Goal: Check status: Check status

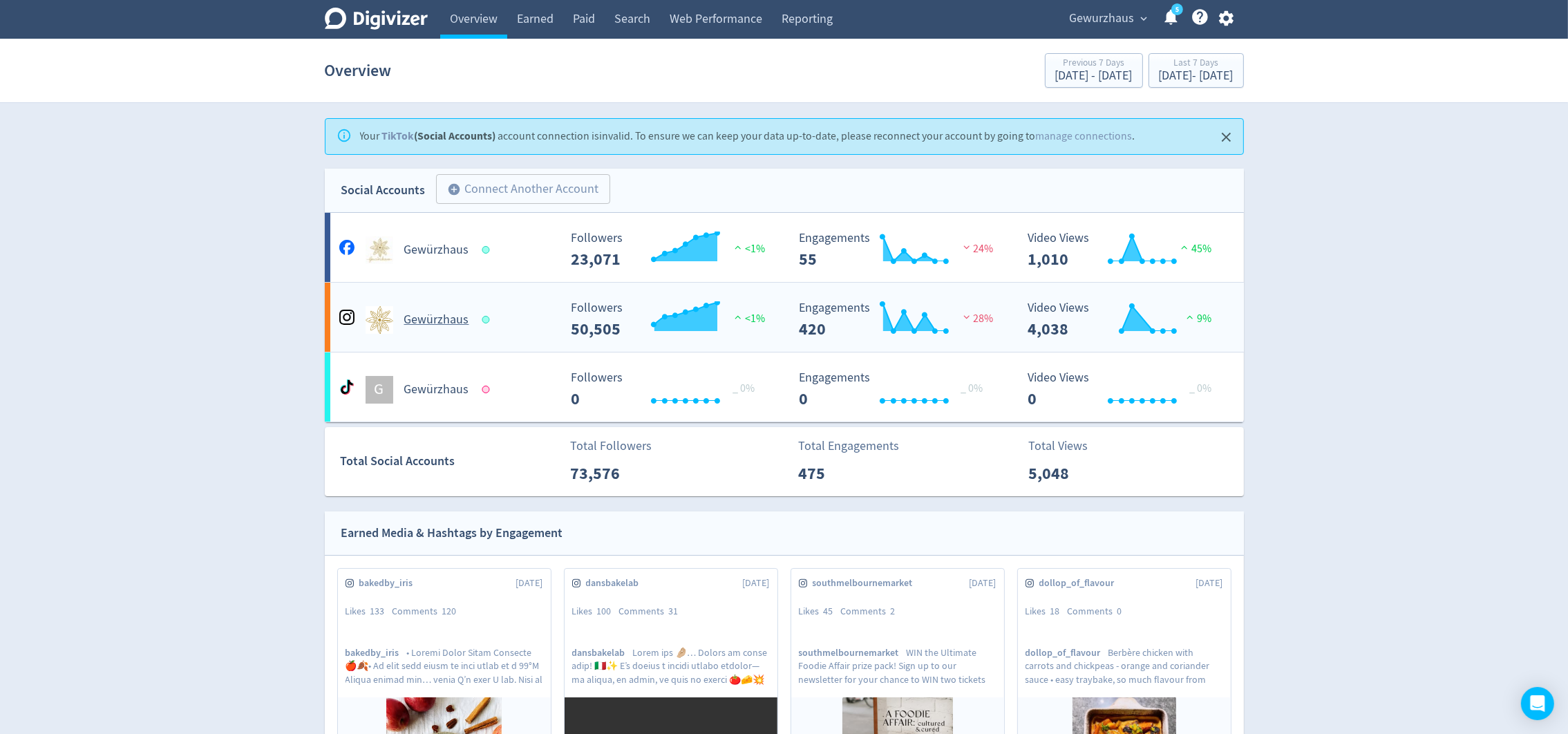
click at [429, 312] on h5 "Gewürzhaus" at bounding box center [437, 320] width 65 height 17
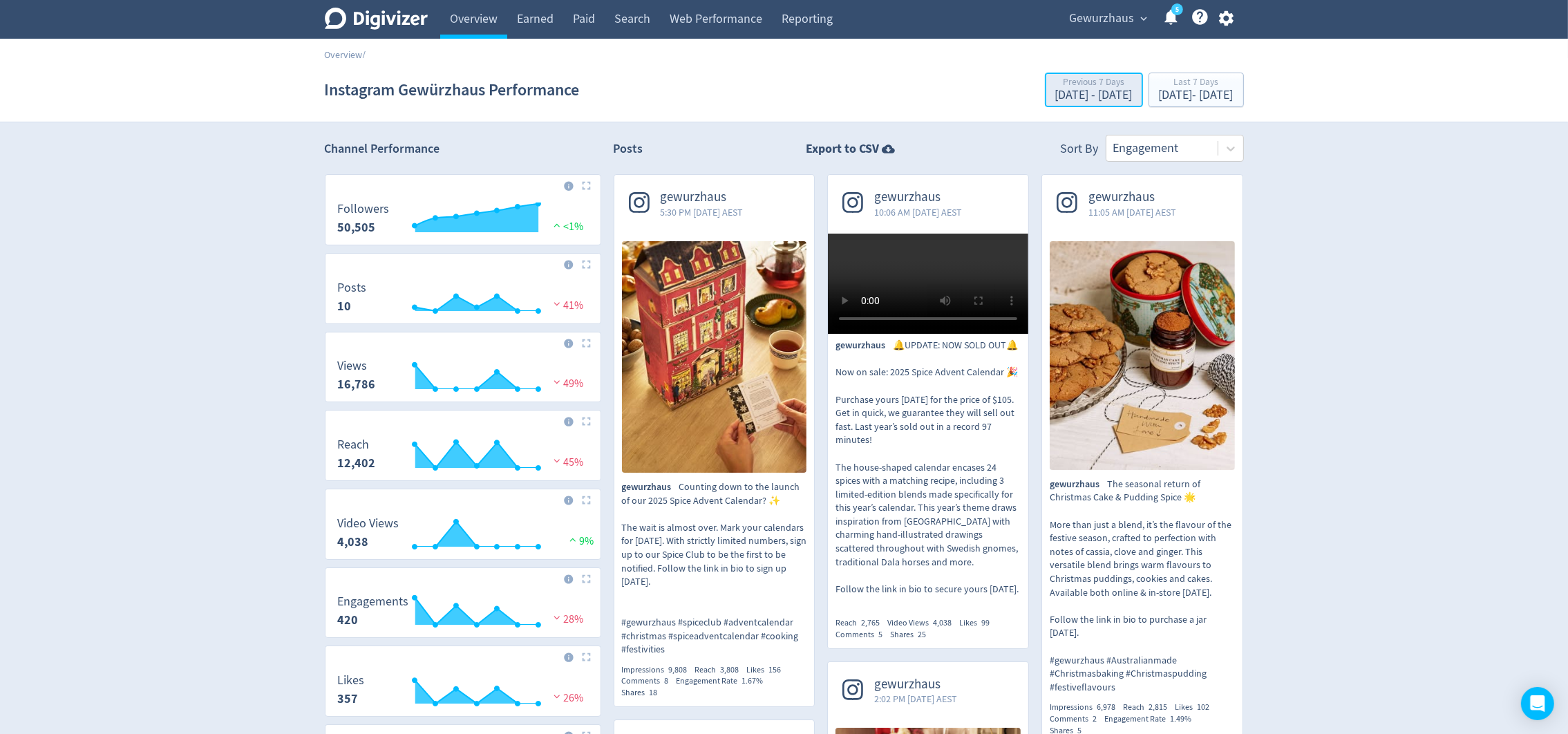
click at [1055, 92] on div "[DATE] - [DATE]" at bounding box center [1093, 95] width 78 height 13
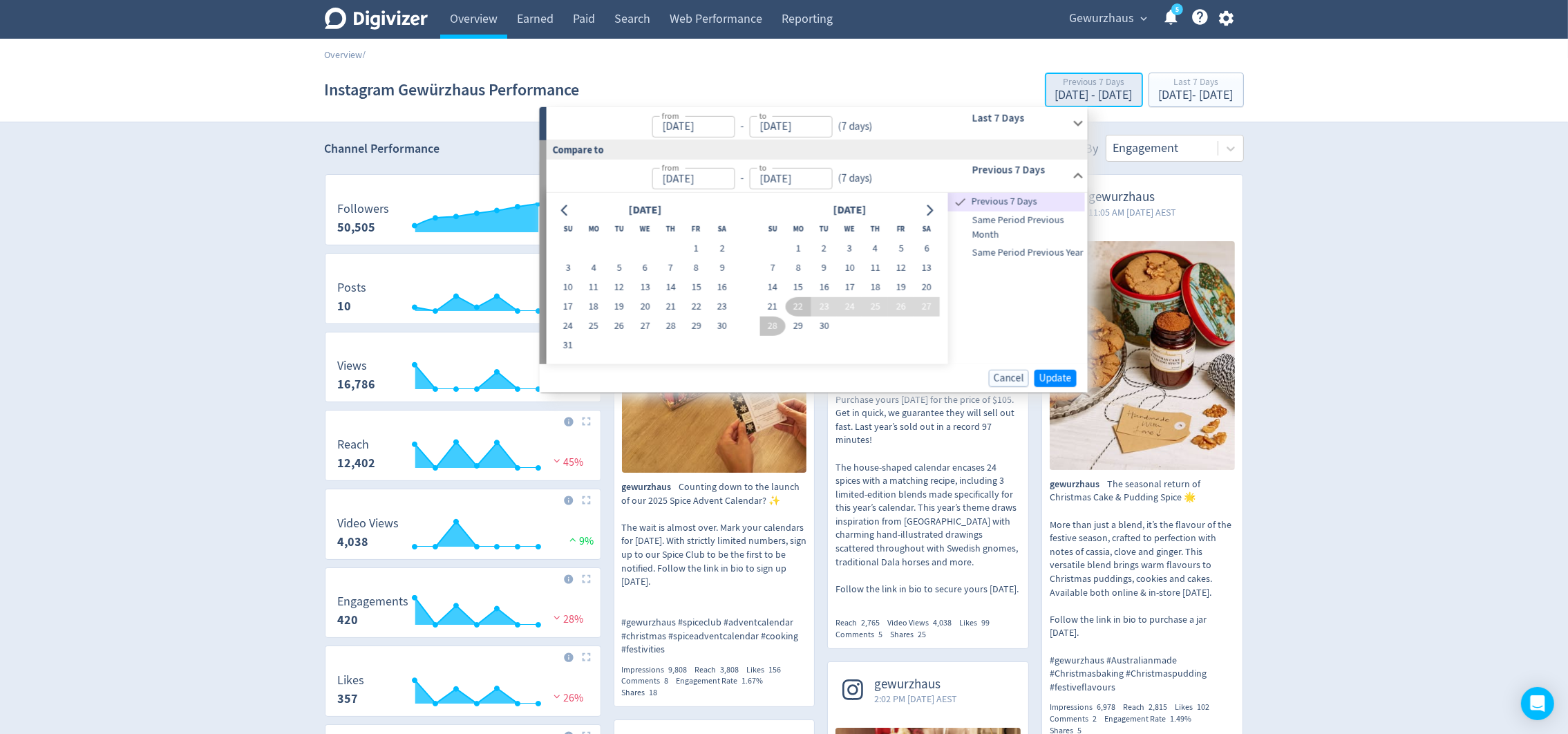
type input "[DATE]"
click at [932, 155] on div "Compare to" at bounding box center [813, 149] width 548 height 18
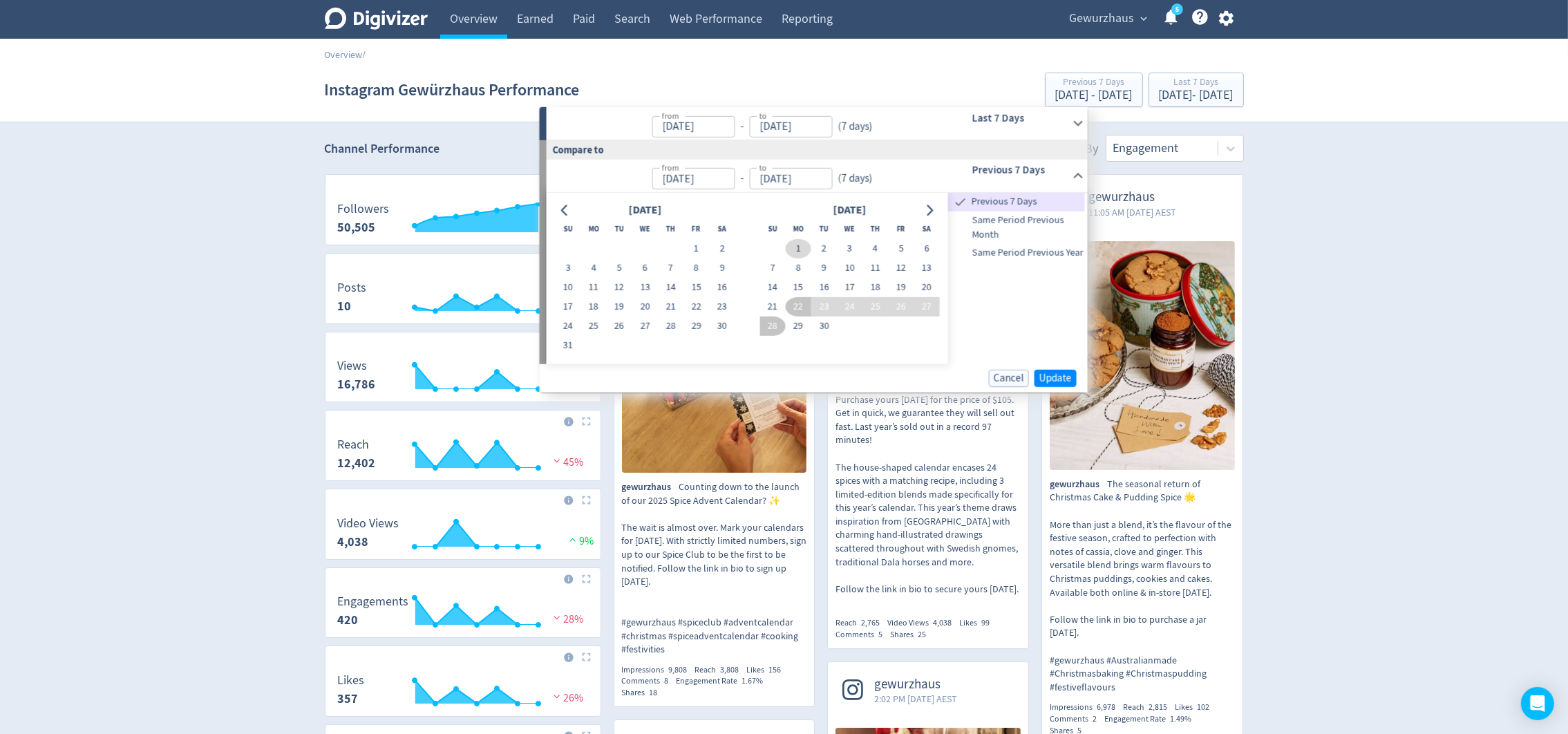
click at [789, 243] on button "1" at bounding box center [797, 249] width 26 height 19
type input "[DATE]"
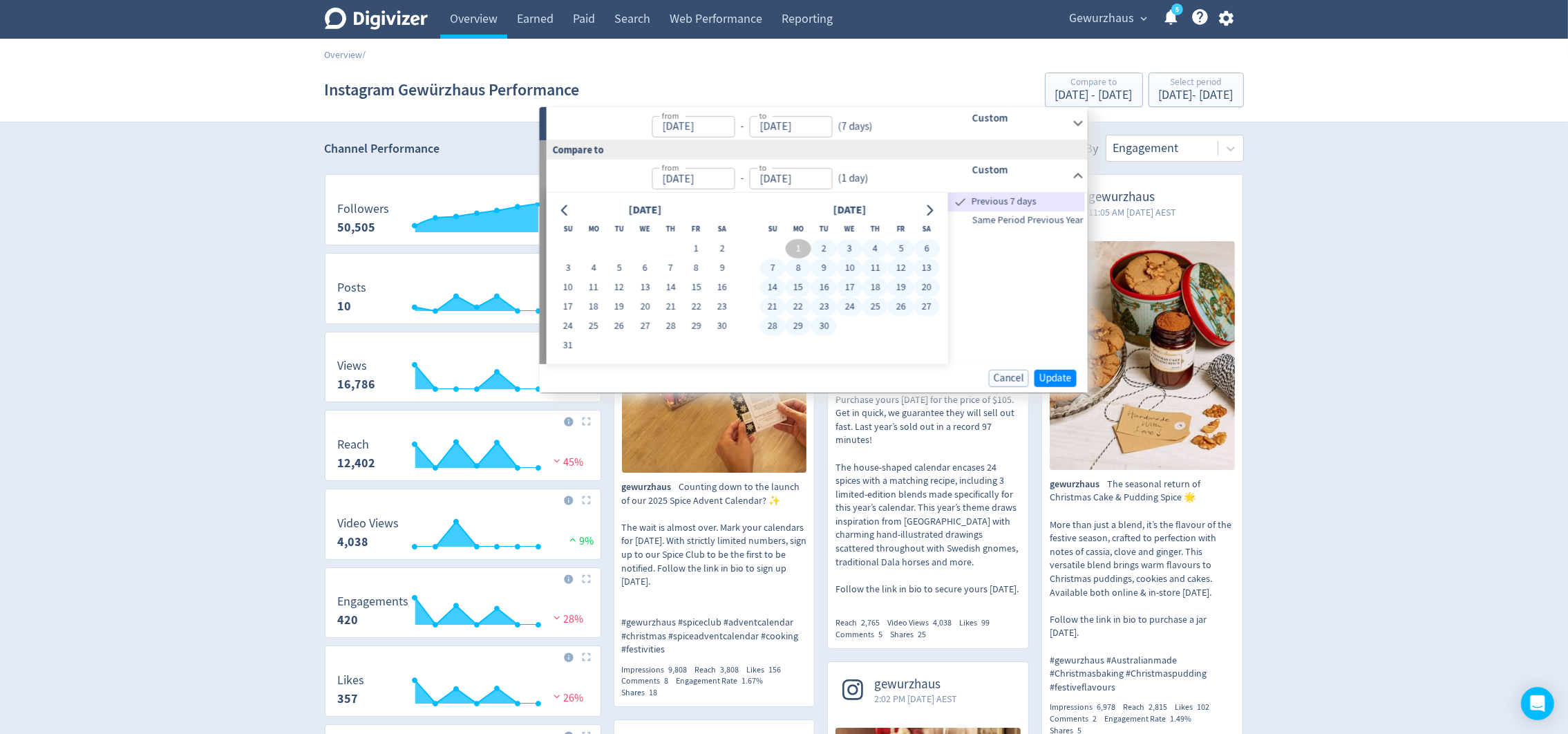
click at [821, 329] on button "30" at bounding box center [824, 326] width 26 height 19
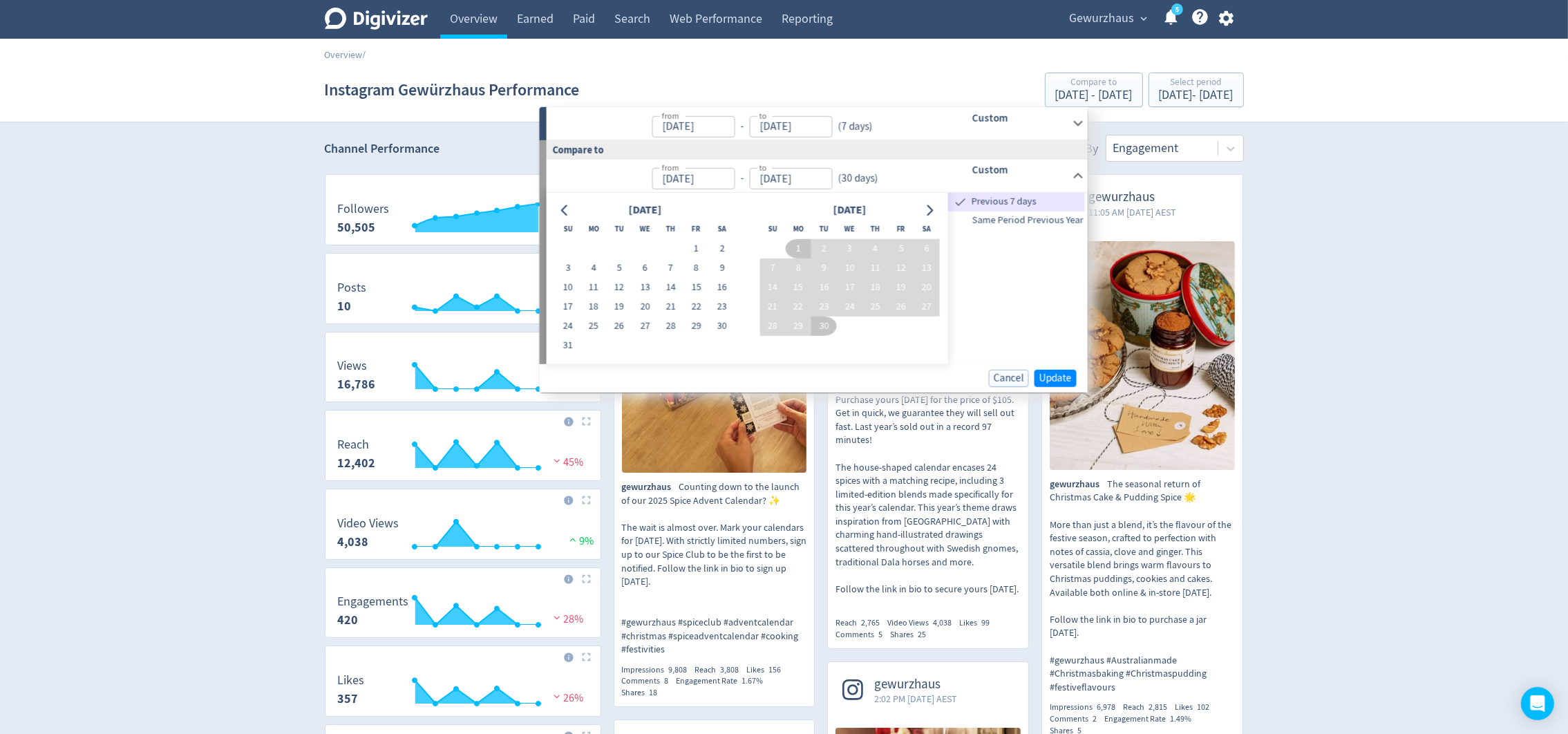
type input "[DATE]"
click at [692, 244] on button "1" at bounding box center [696, 249] width 26 height 19
type input "[DATE]"
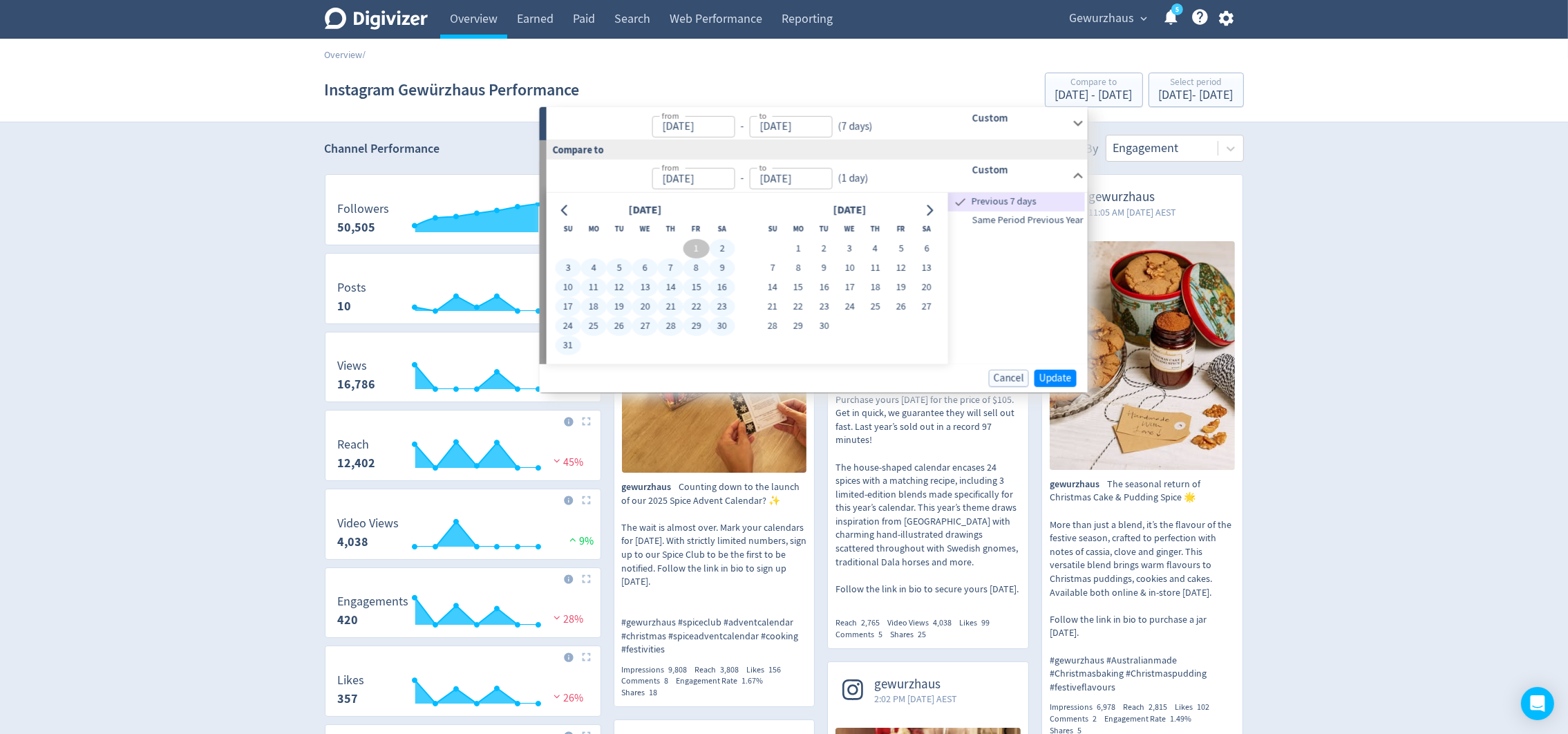
click at [561, 345] on button "31" at bounding box center [567, 345] width 26 height 19
type input "[DATE]"
click at [1052, 373] on span "Update" at bounding box center [1055, 378] width 33 height 10
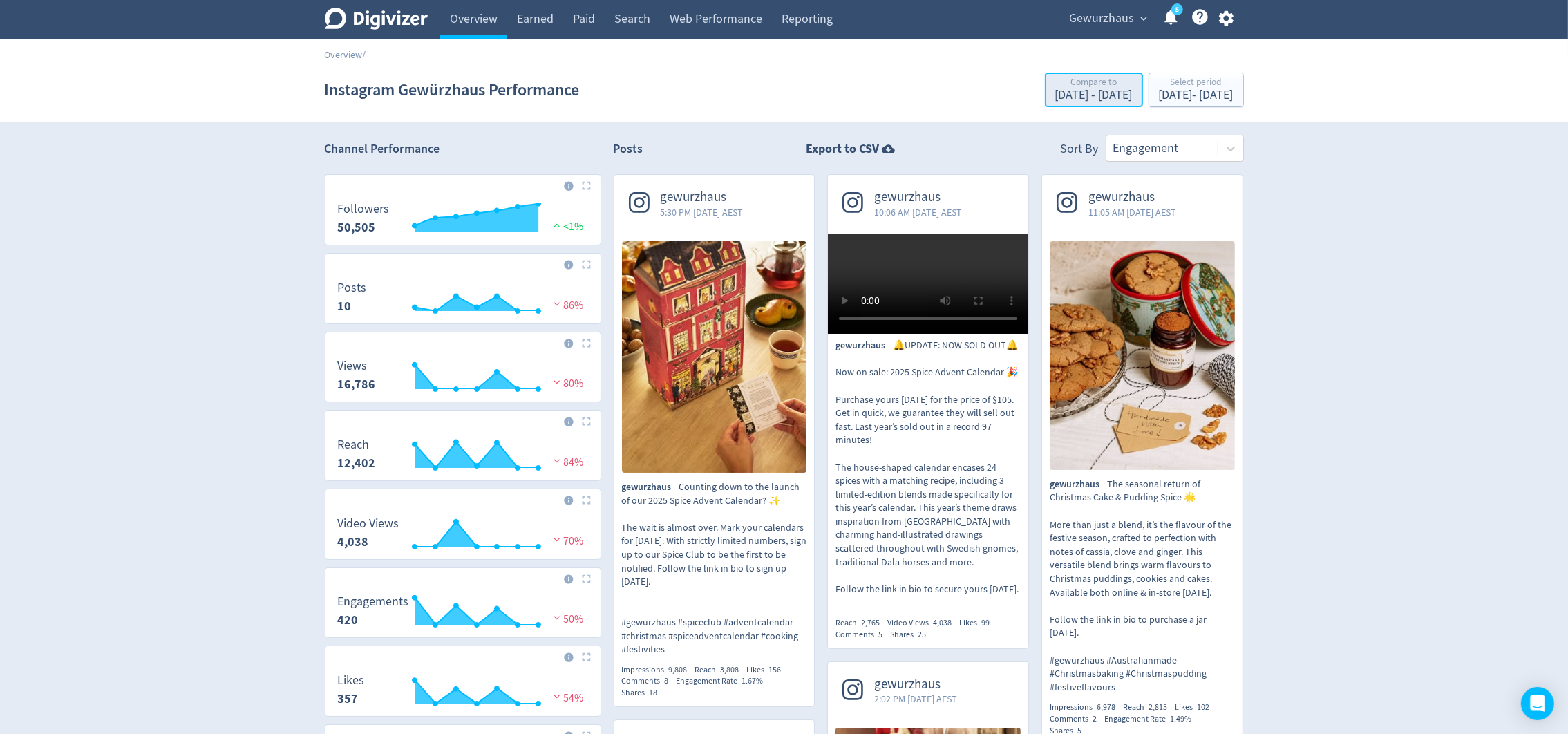
click at [1055, 85] on div "Compare to" at bounding box center [1093, 83] width 78 height 12
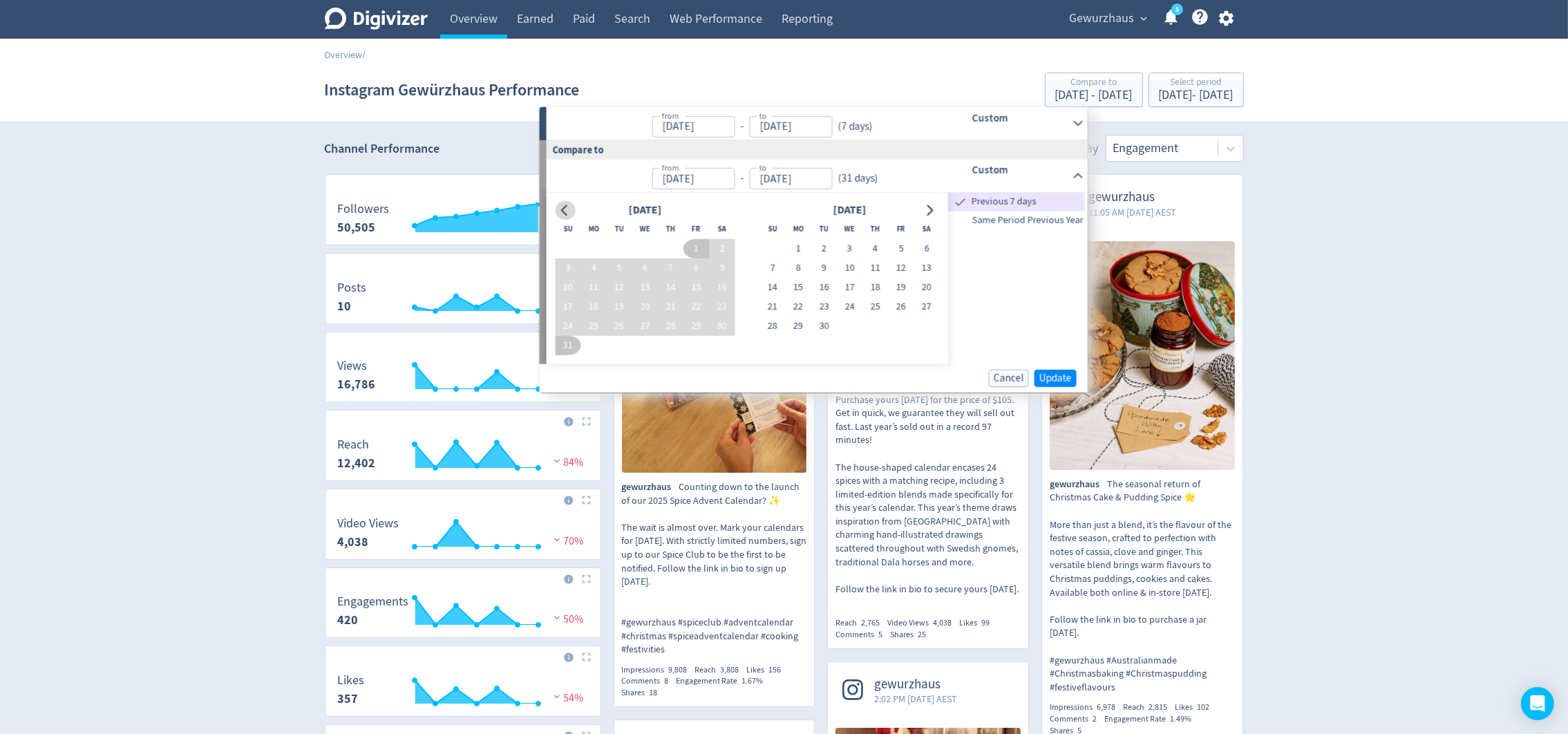
click at [567, 208] on icon "Go to previous month" at bounding box center [565, 209] width 11 height 11
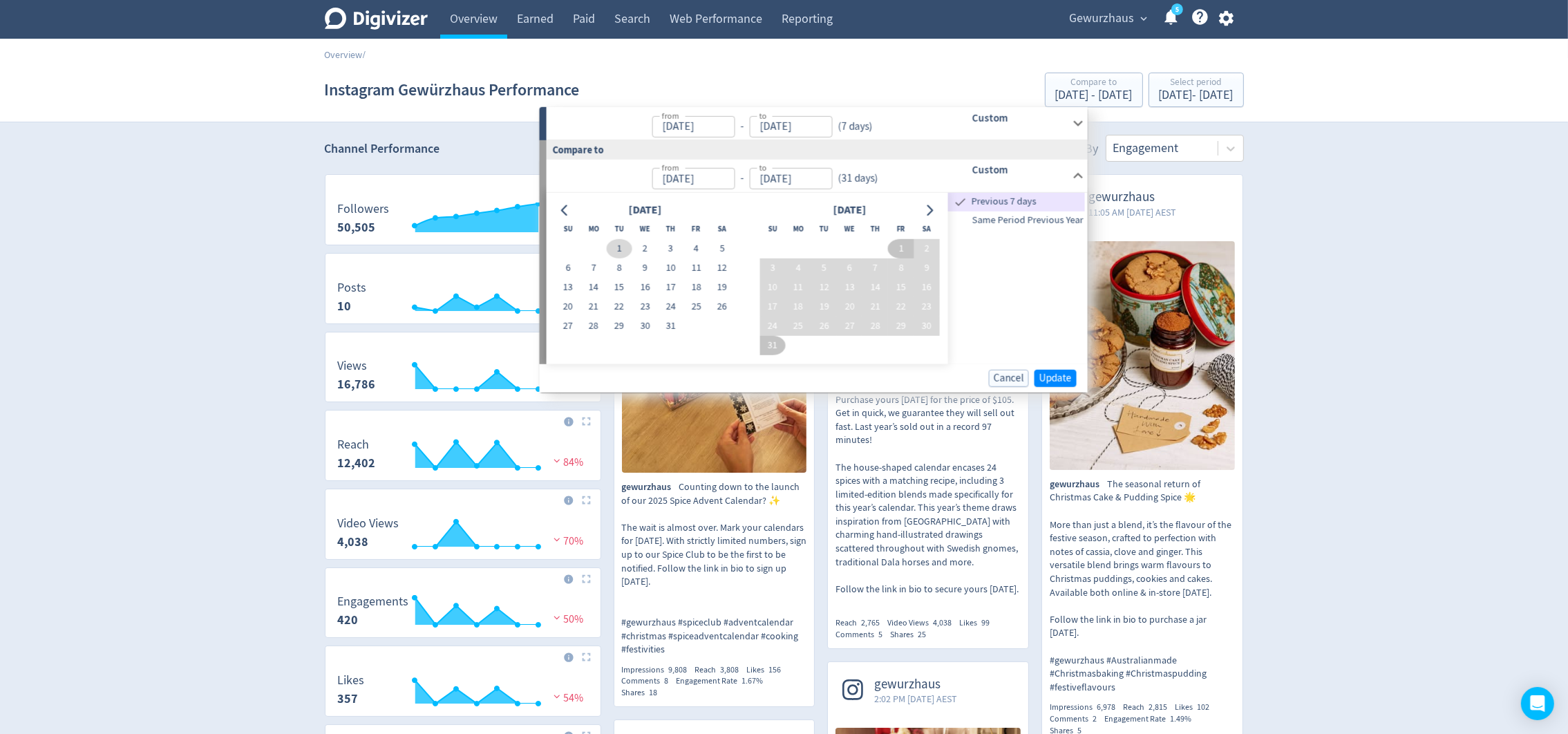
click at [619, 248] on button "1" at bounding box center [620, 249] width 26 height 19
type input "[DATE]"
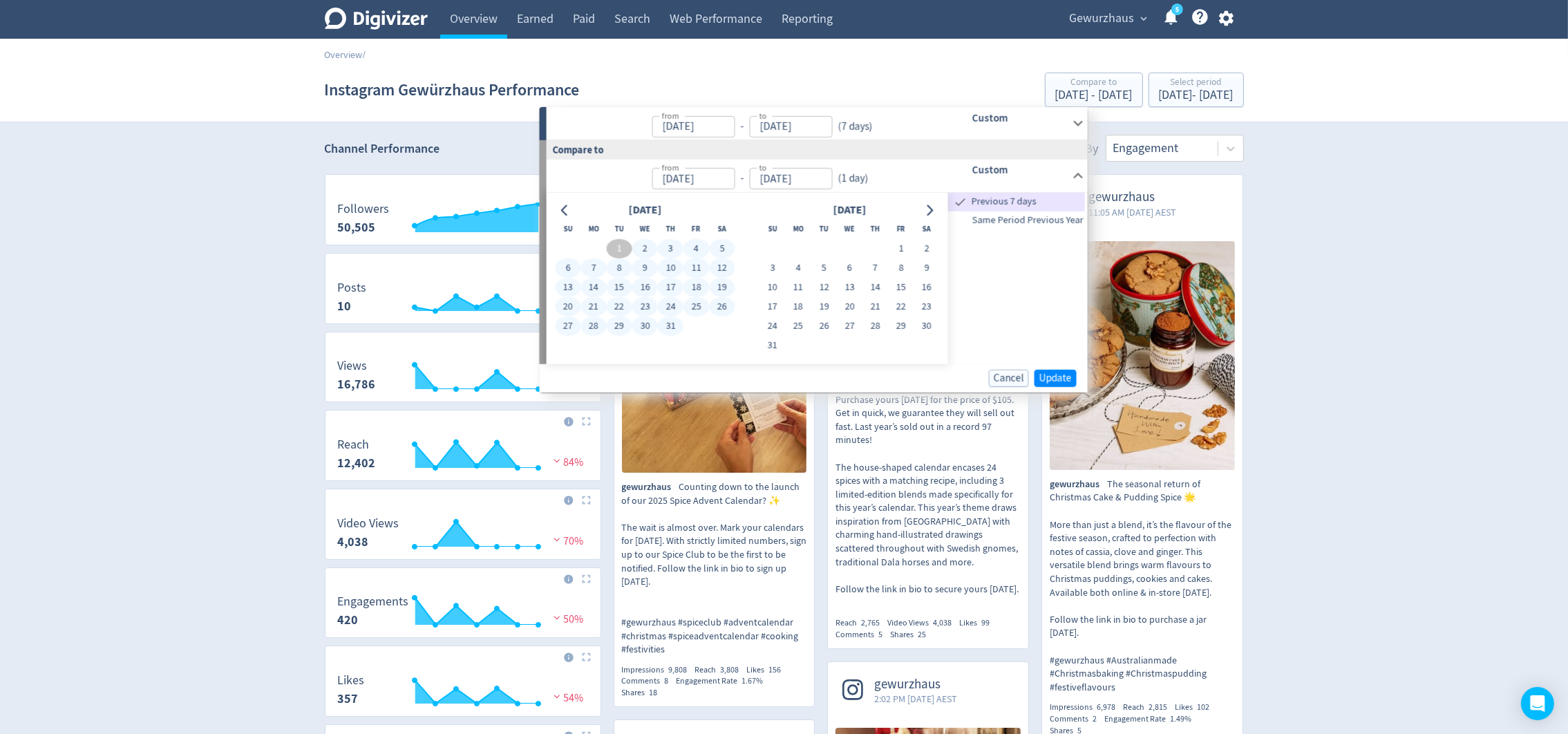
click at [665, 319] on button "31" at bounding box center [671, 326] width 26 height 19
type input "[DATE]"
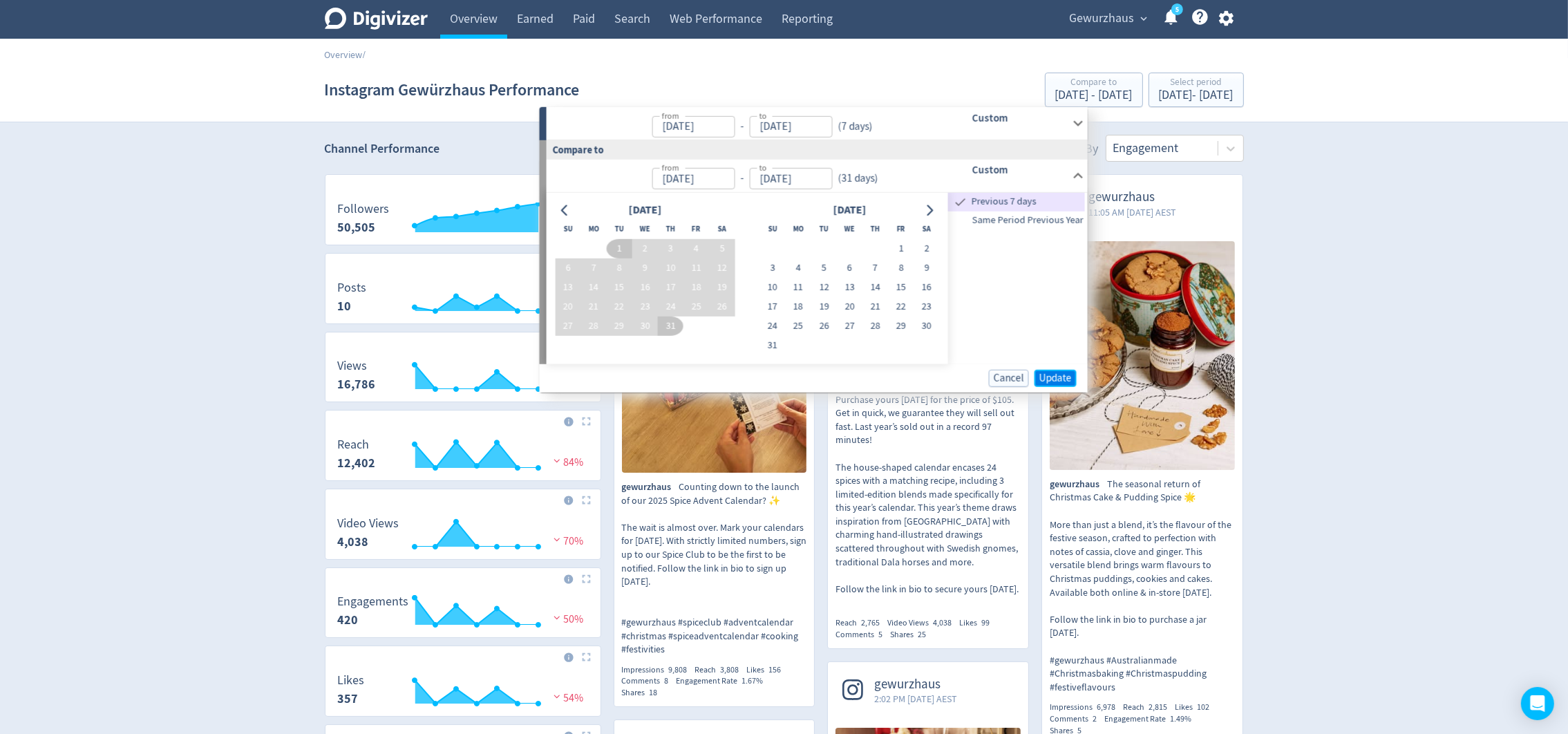
click at [1051, 375] on span "Update" at bounding box center [1055, 378] width 33 height 10
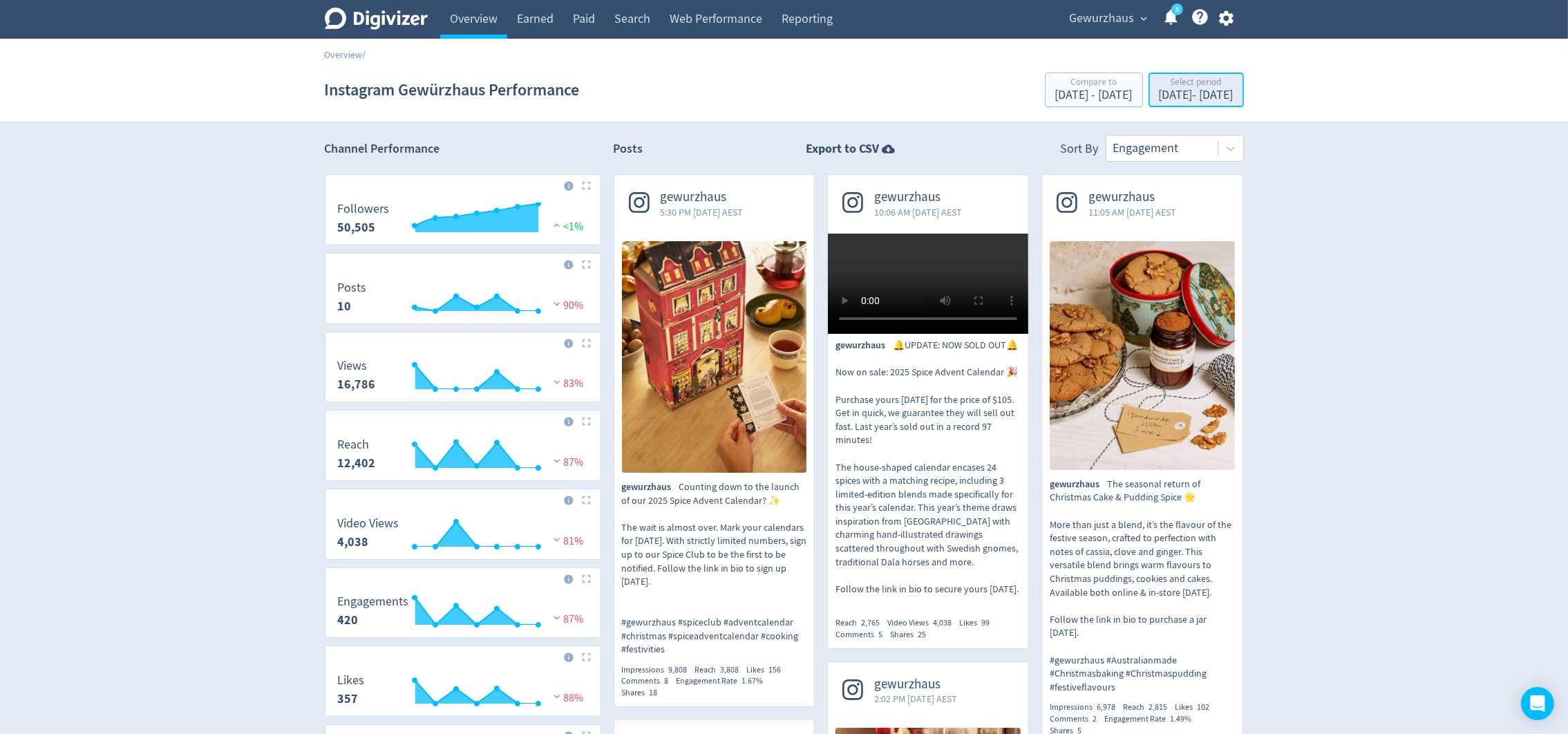
click at [1148, 107] on button "Select period [DATE] - [DATE]" at bounding box center [1196, 89] width 95 height 34
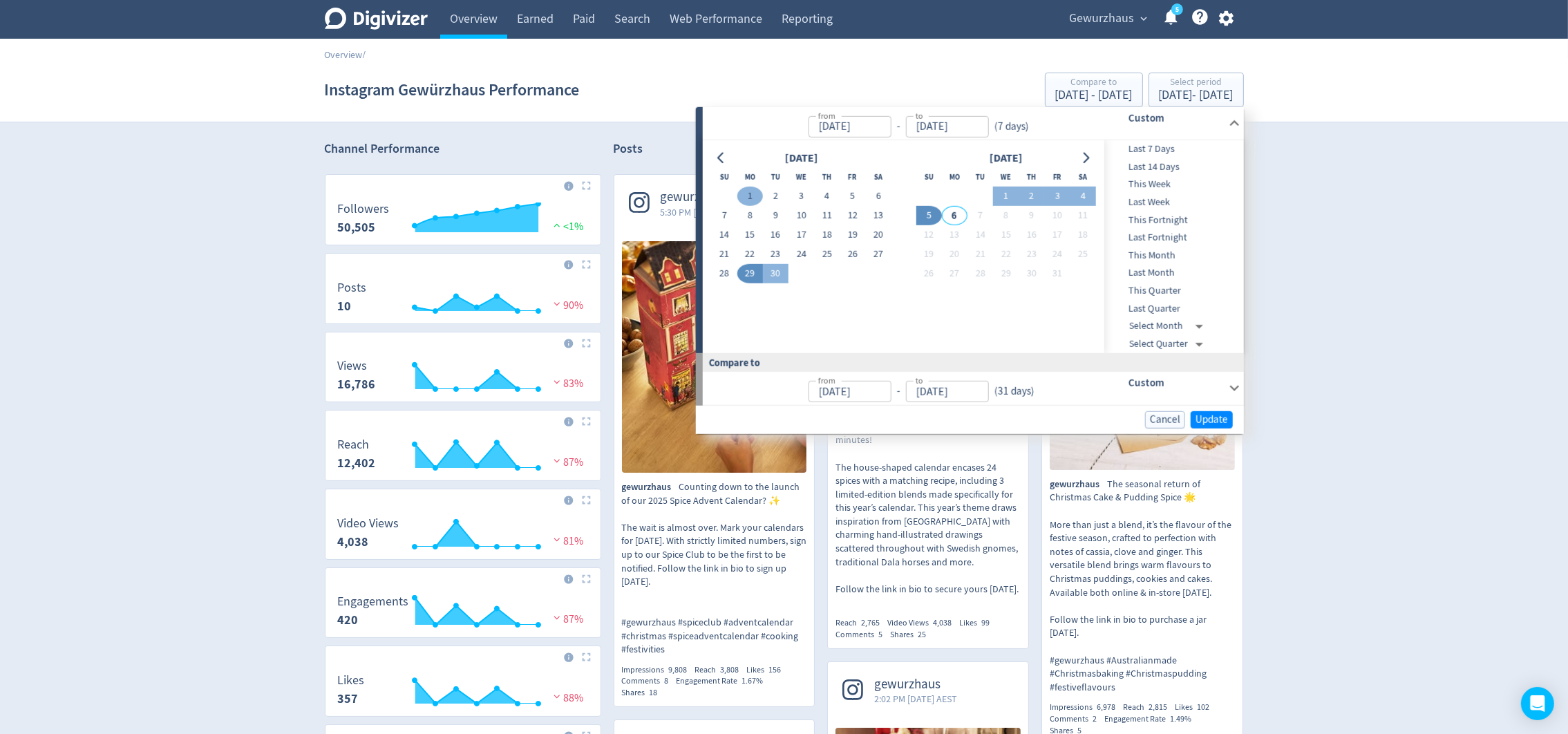
click at [747, 199] on button "1" at bounding box center [750, 196] width 26 height 19
type input "[DATE]"
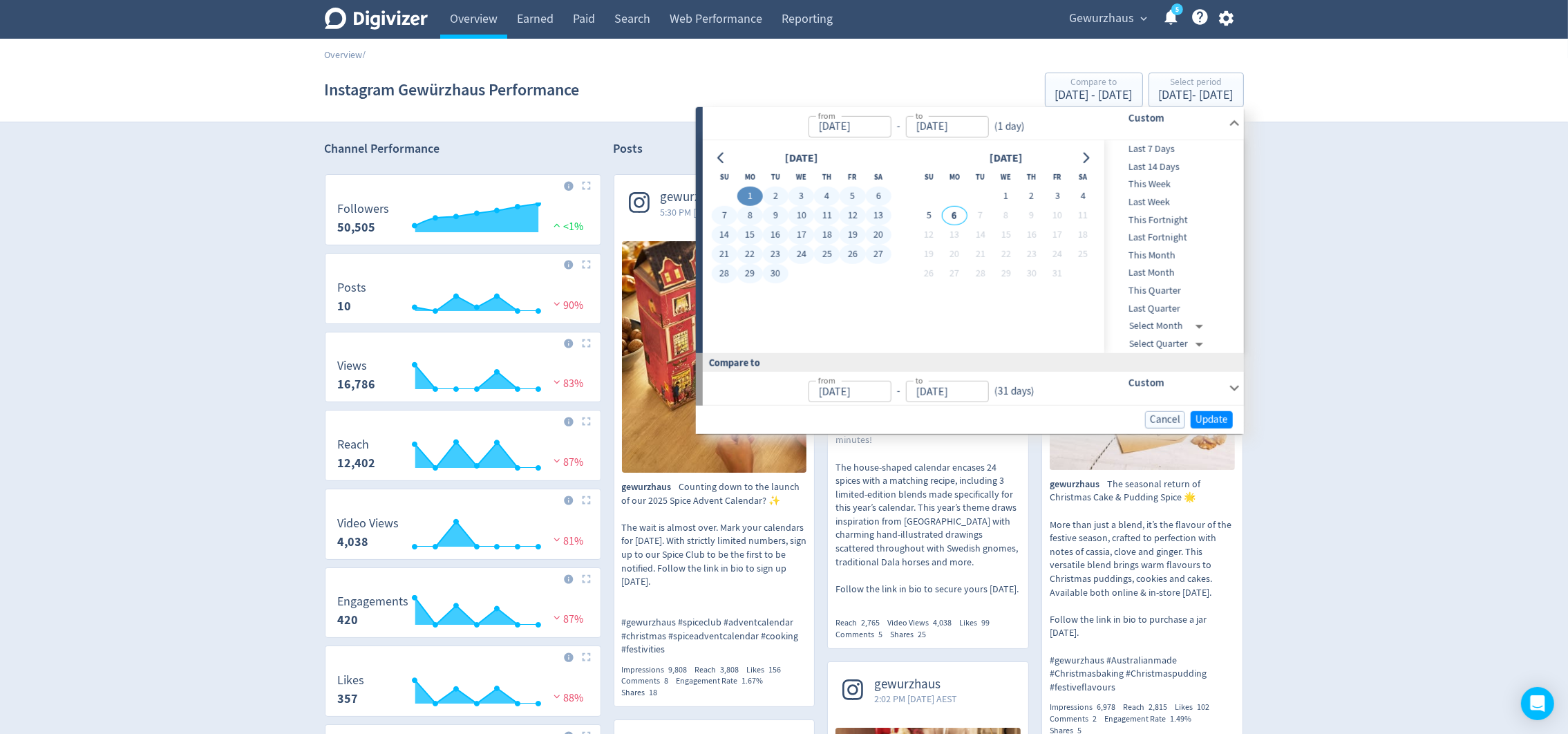
click at [776, 273] on button "30" at bounding box center [776, 274] width 26 height 19
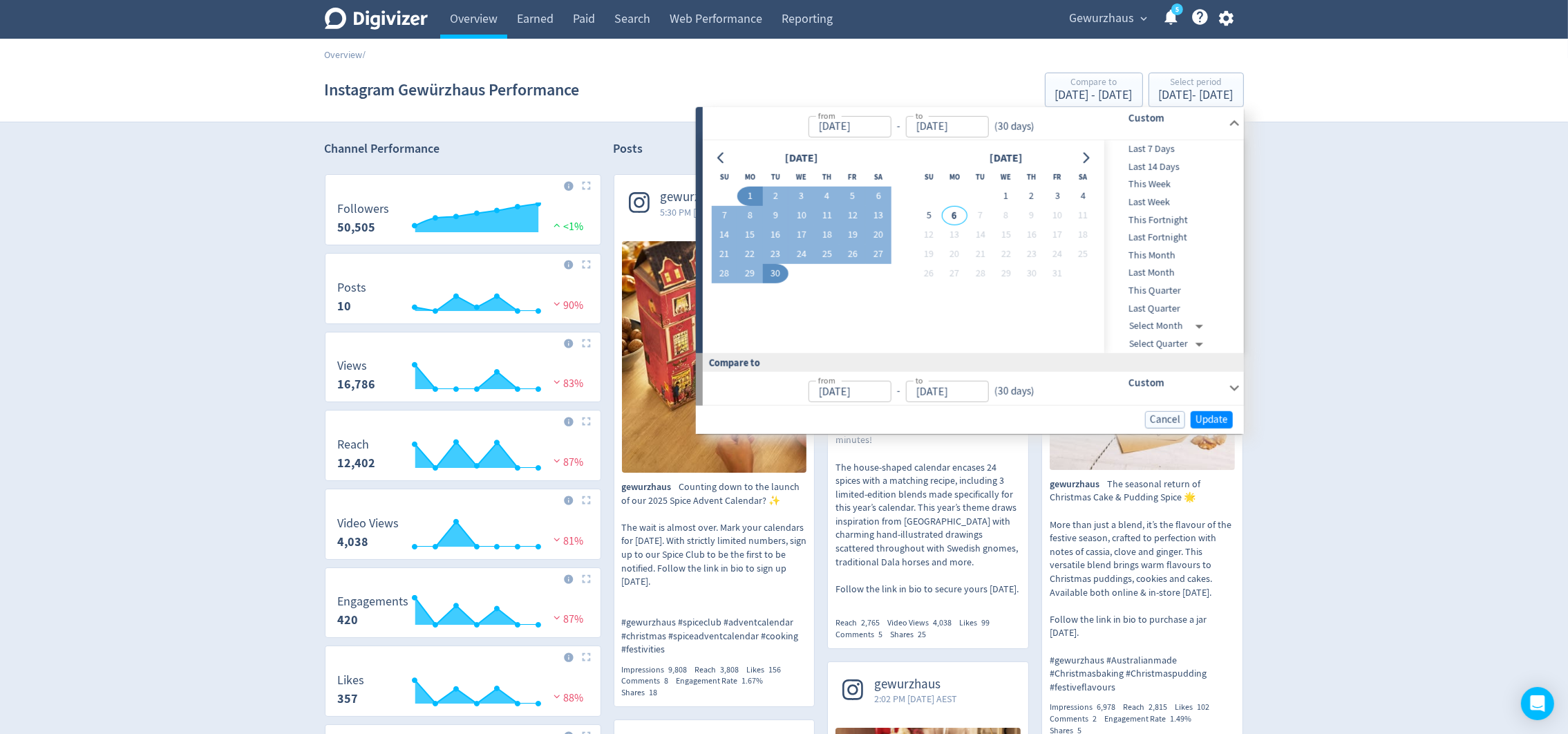
type input "[DATE]"
click at [1214, 410] on button "Update" at bounding box center [1212, 419] width 43 height 18
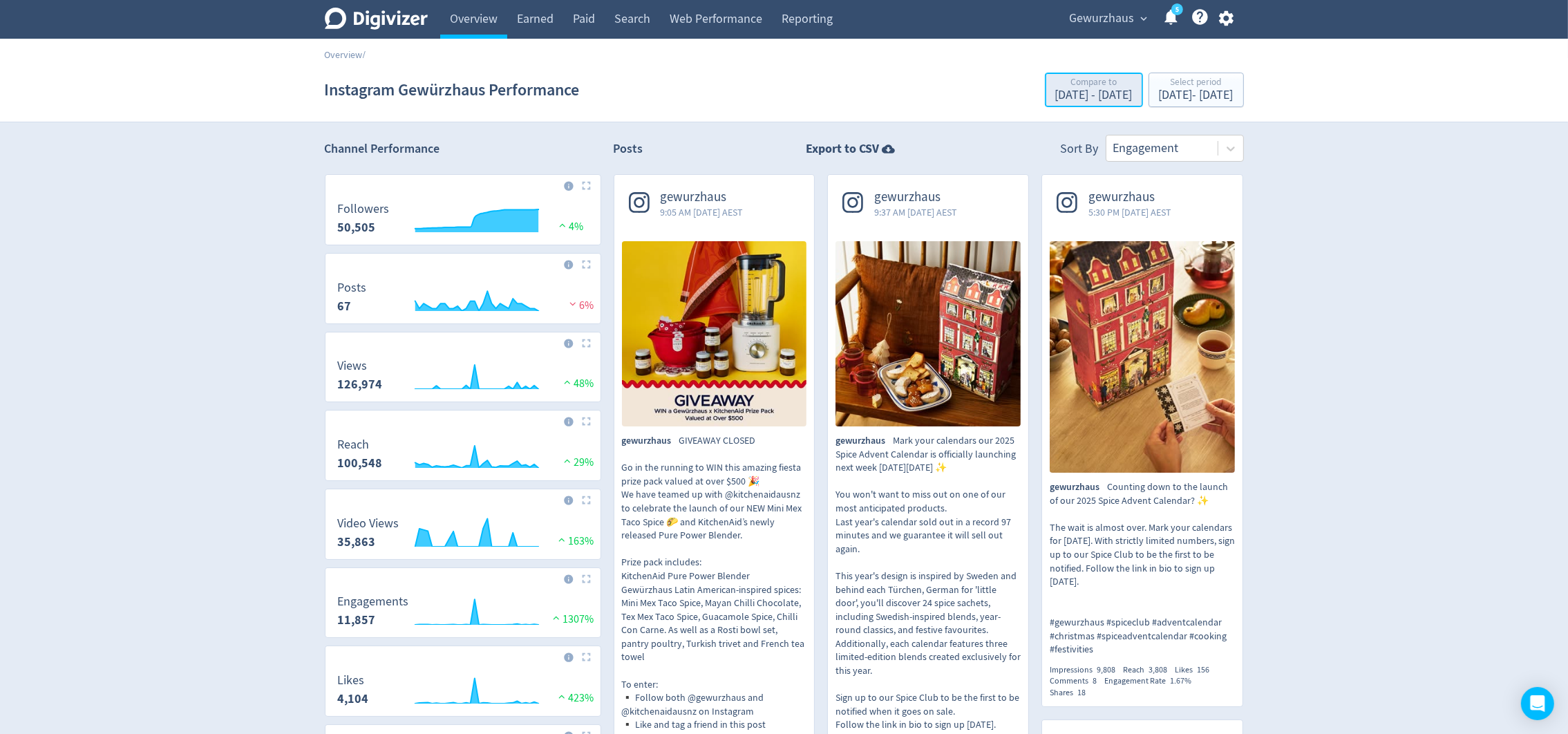
click at [1063, 104] on button "Compare to [DATE] - [DATE]" at bounding box center [1094, 89] width 98 height 34
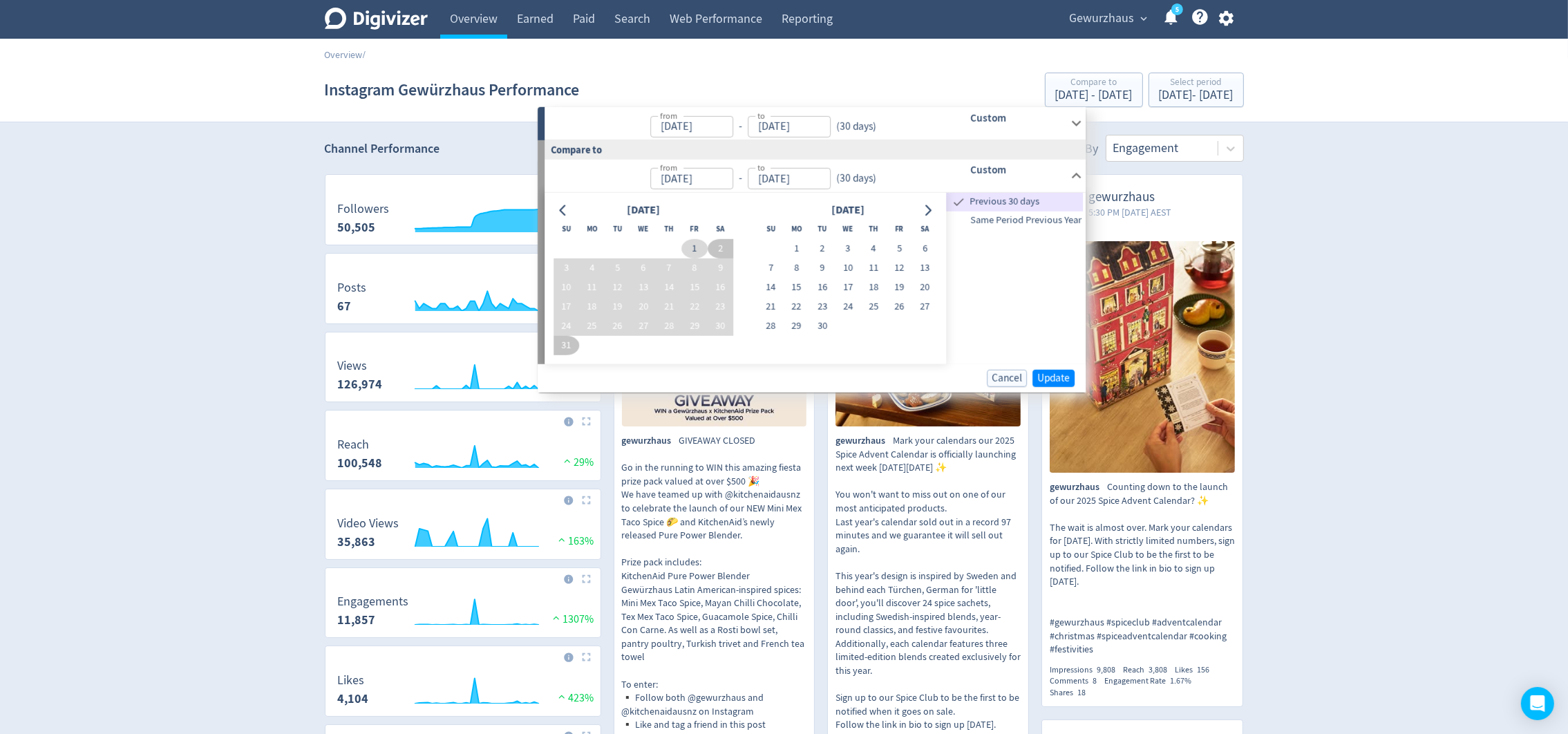
click at [696, 252] on button "1" at bounding box center [695, 249] width 26 height 19
type input "[DATE]"
click at [559, 336] on td "31" at bounding box center [566, 345] width 26 height 19
click at [566, 347] on button "31" at bounding box center [566, 345] width 26 height 19
type input "[DATE]"
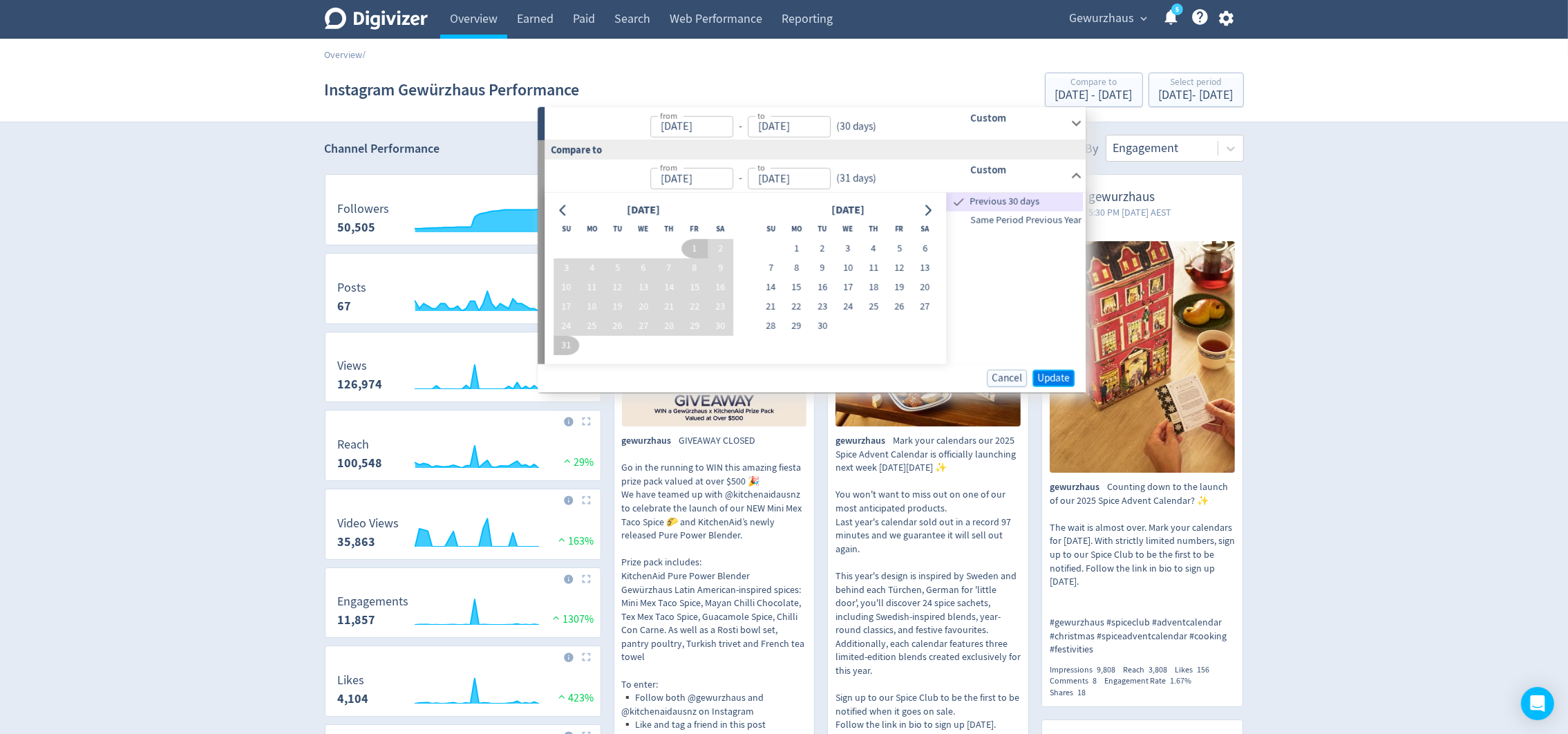
click at [1045, 377] on span "Update" at bounding box center [1053, 378] width 33 height 10
